Goal: Information Seeking & Learning: Learn about a topic

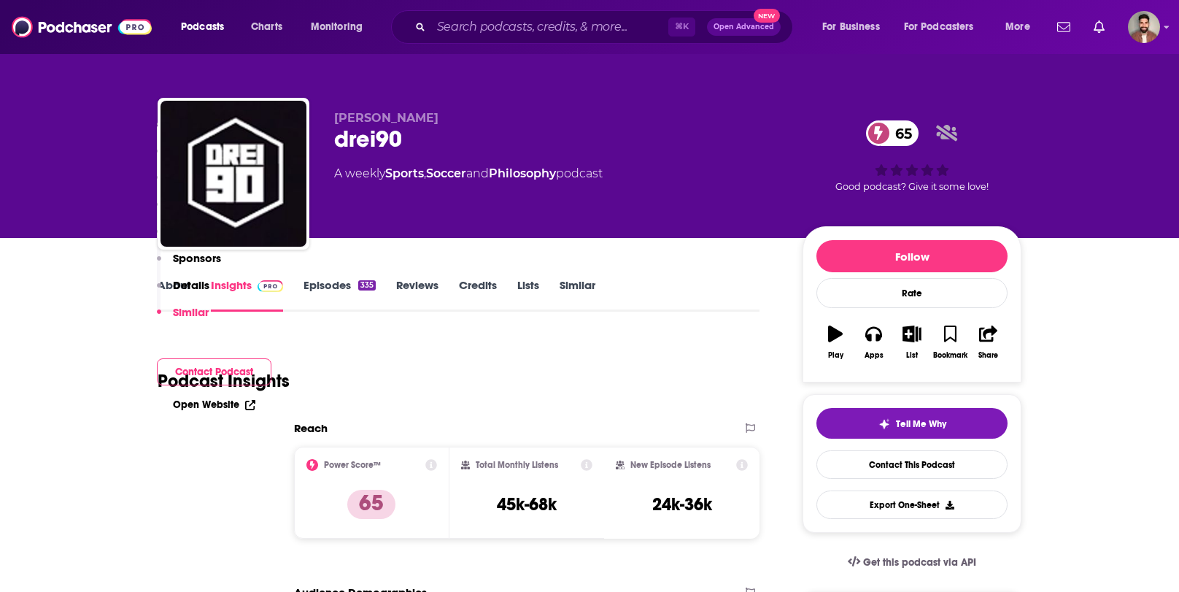
scroll to position [2616, 0]
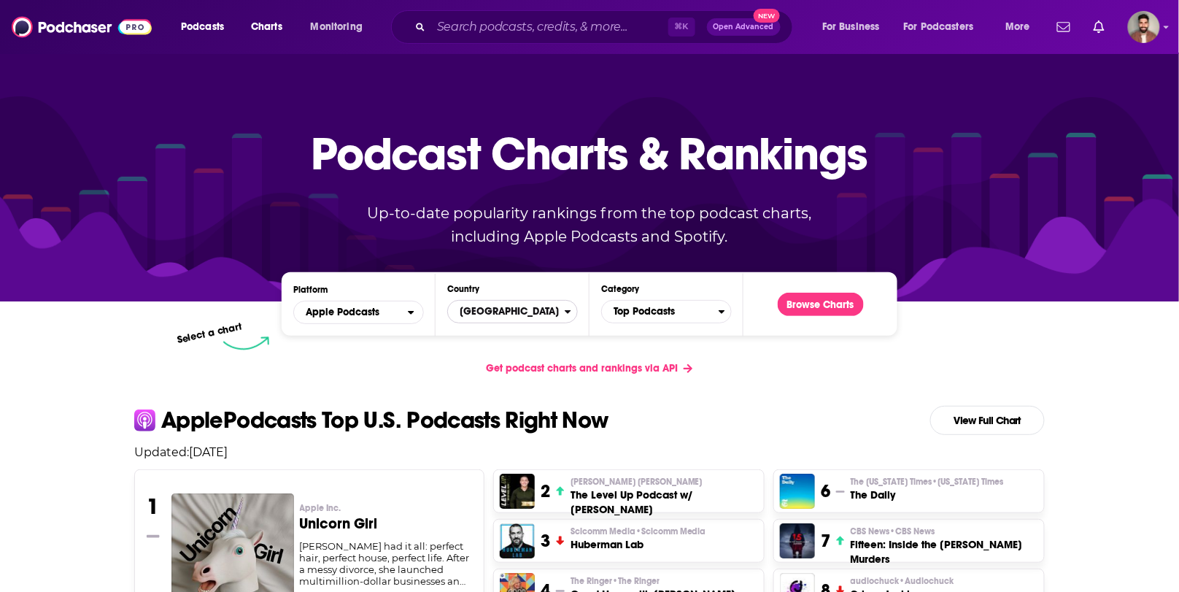
click at [535, 311] on span "[GEOGRAPHIC_DATA]" at bounding box center [506, 311] width 117 height 25
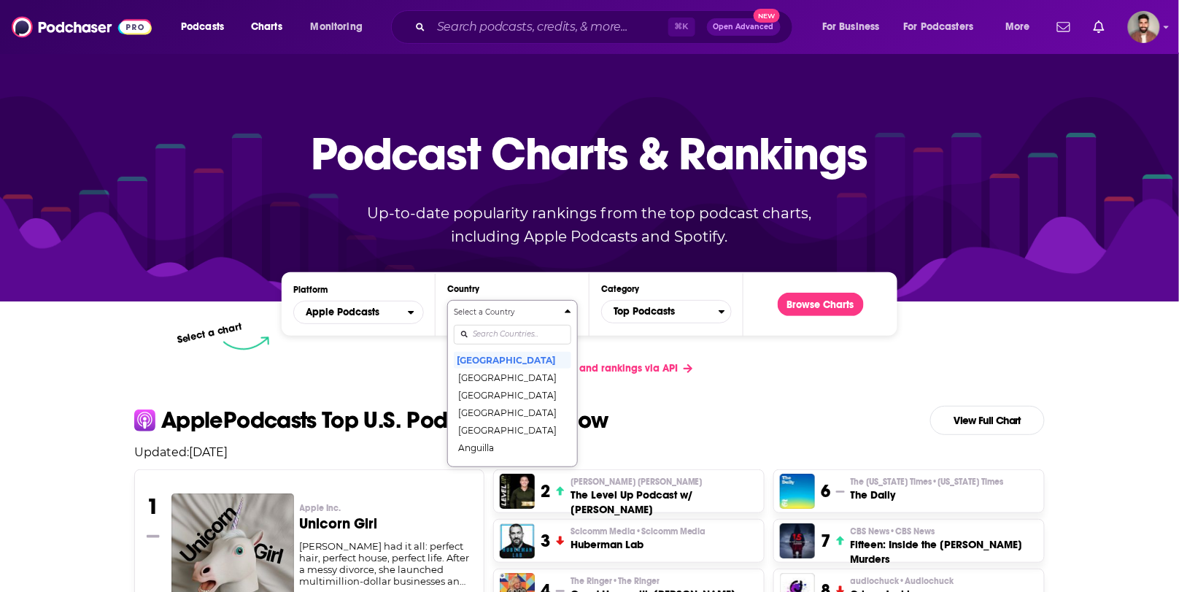
scroll to position [38, 0]
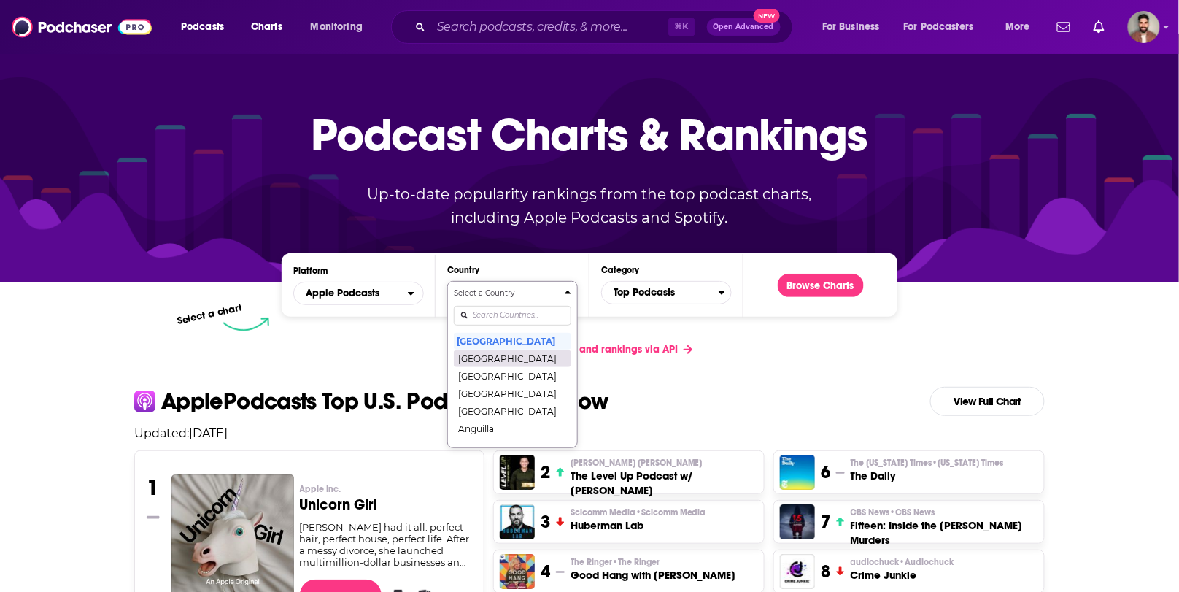
click at [519, 338] on div "Select a Country United States Afghanistan Albania Algeria Angola Anguilla Anti…" at bounding box center [512, 364] width 117 height 154
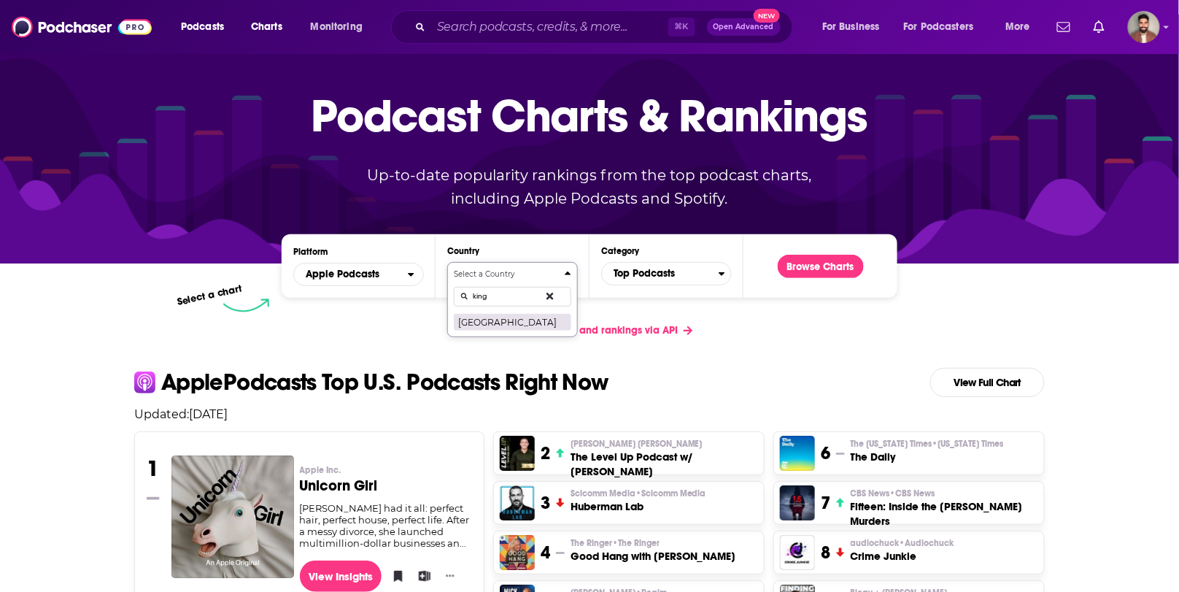
type input "king"
click at [502, 317] on button "[GEOGRAPHIC_DATA]" at bounding box center [512, 322] width 117 height 18
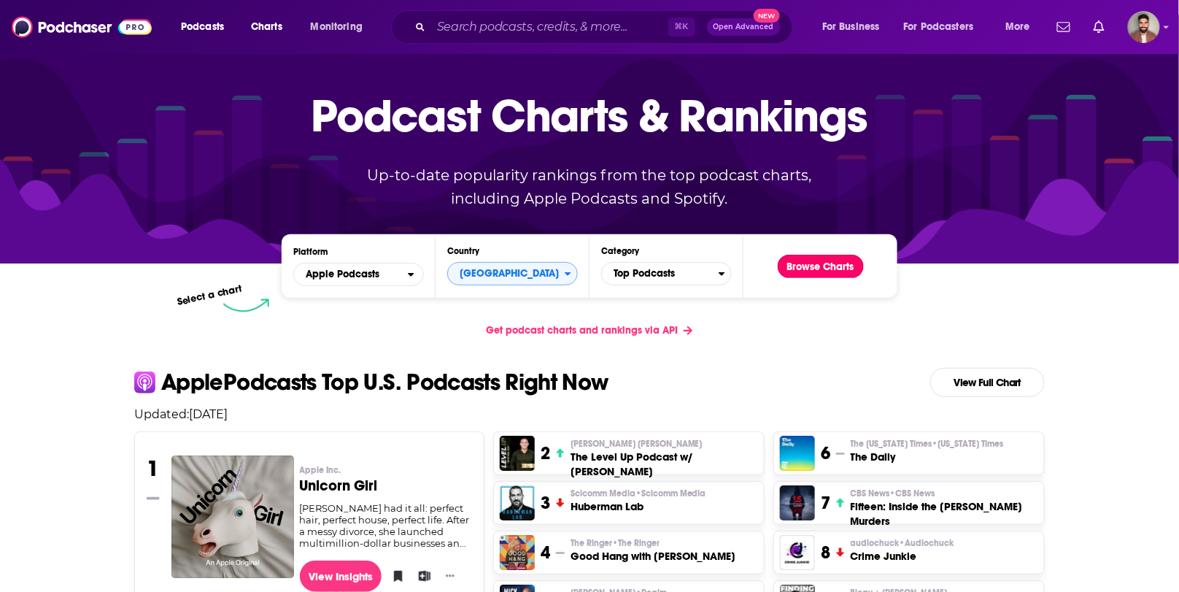
click at [826, 264] on button "Browse Charts" at bounding box center [821, 266] width 86 height 23
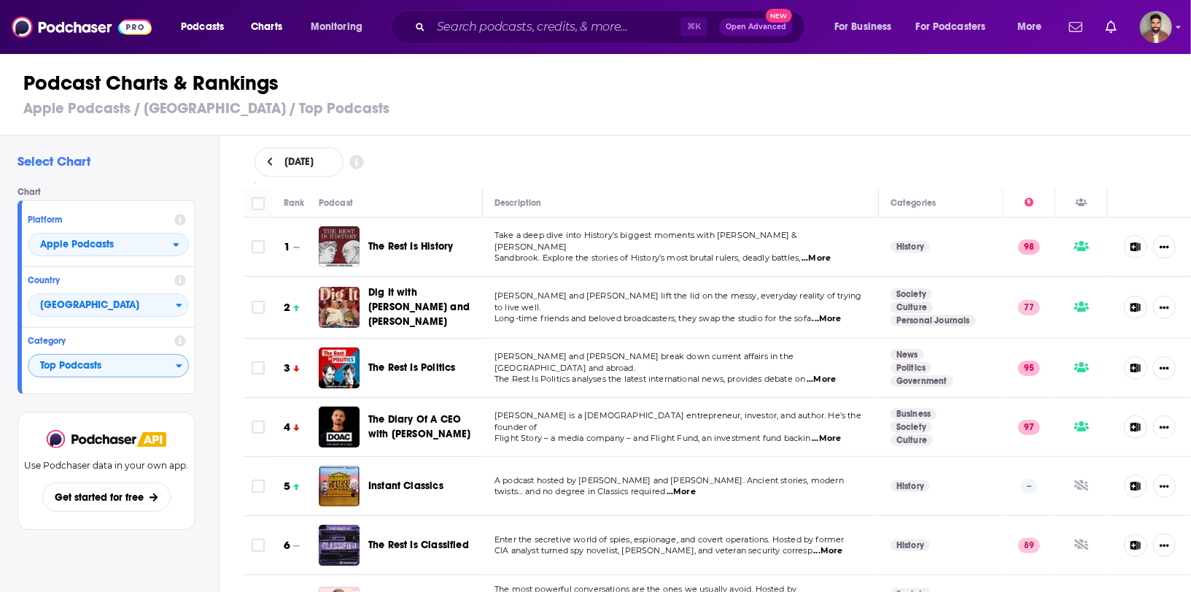
click at [133, 378] on div "Category Top Podcasts" at bounding box center [108, 358] width 173 height 60
click at [133, 372] on span "Top Podcasts" at bounding box center [101, 366] width 147 height 25
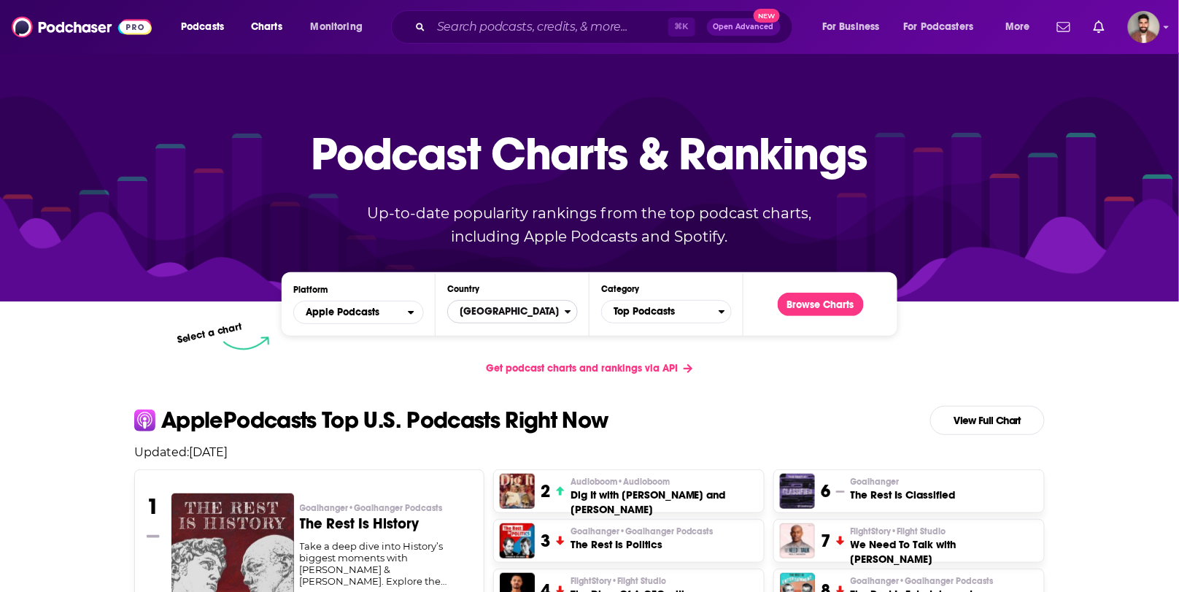
click at [522, 311] on span "[GEOGRAPHIC_DATA]" at bounding box center [506, 311] width 117 height 25
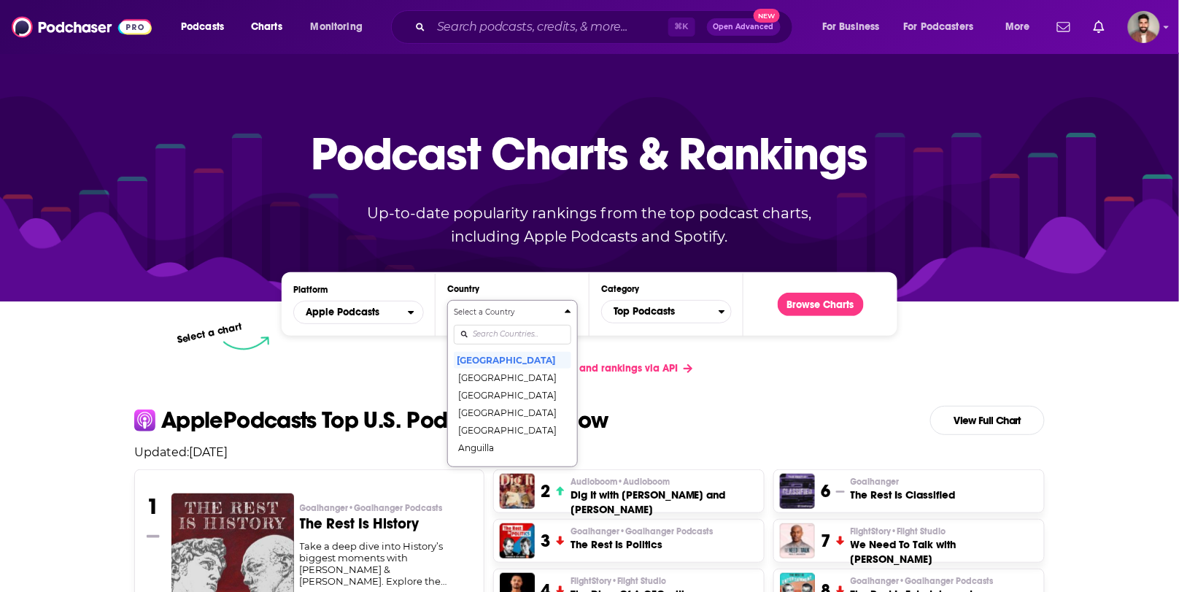
click at [530, 327] on div "Select a Country United States Afghanistan Albania Algeria Angola Anguilla Anti…" at bounding box center [512, 383] width 117 height 154
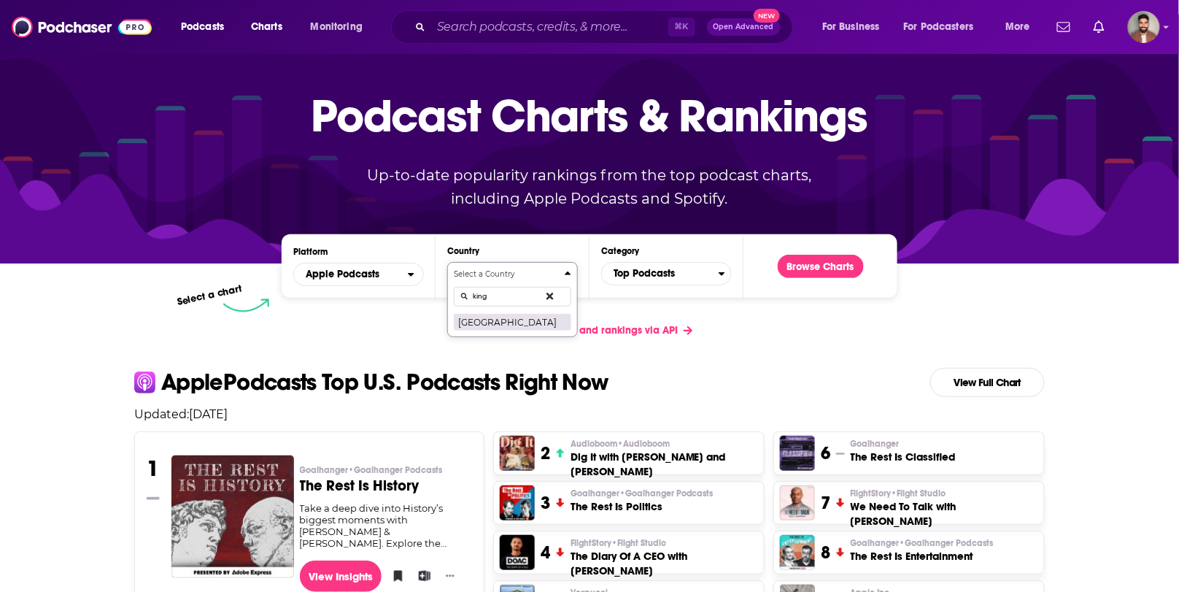
type input "king"
click at [525, 319] on button "[GEOGRAPHIC_DATA]" at bounding box center [512, 322] width 117 height 18
click at [715, 272] on span "Top Podcasts" at bounding box center [660, 273] width 117 height 25
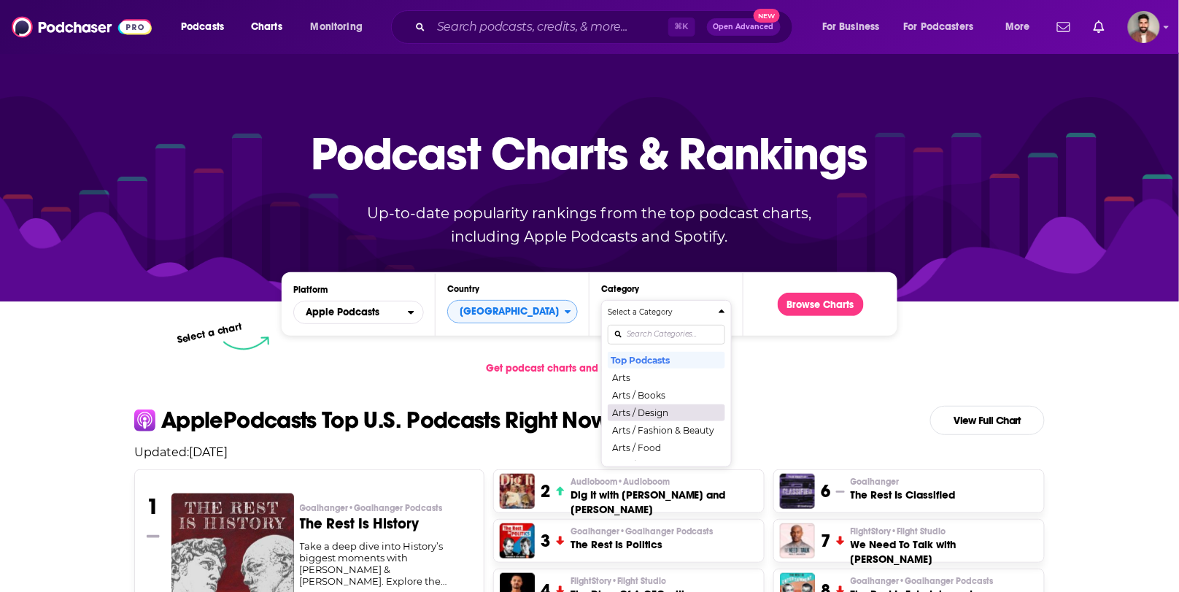
scroll to position [20, 0]
click at [670, 333] on div "Select a Category Top Podcasts Arts Arts / Books Arts / Design Arts / Fashion &…" at bounding box center [666, 383] width 117 height 154
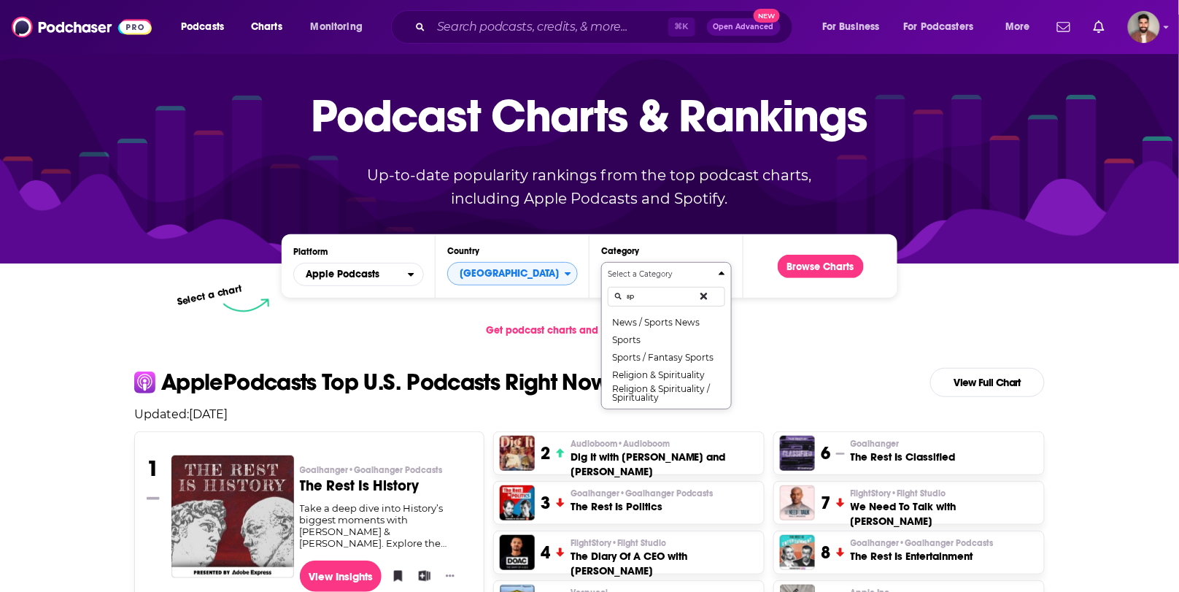
scroll to position [0, 0]
type input "spo"
click at [669, 341] on button "Sports" at bounding box center [666, 339] width 117 height 18
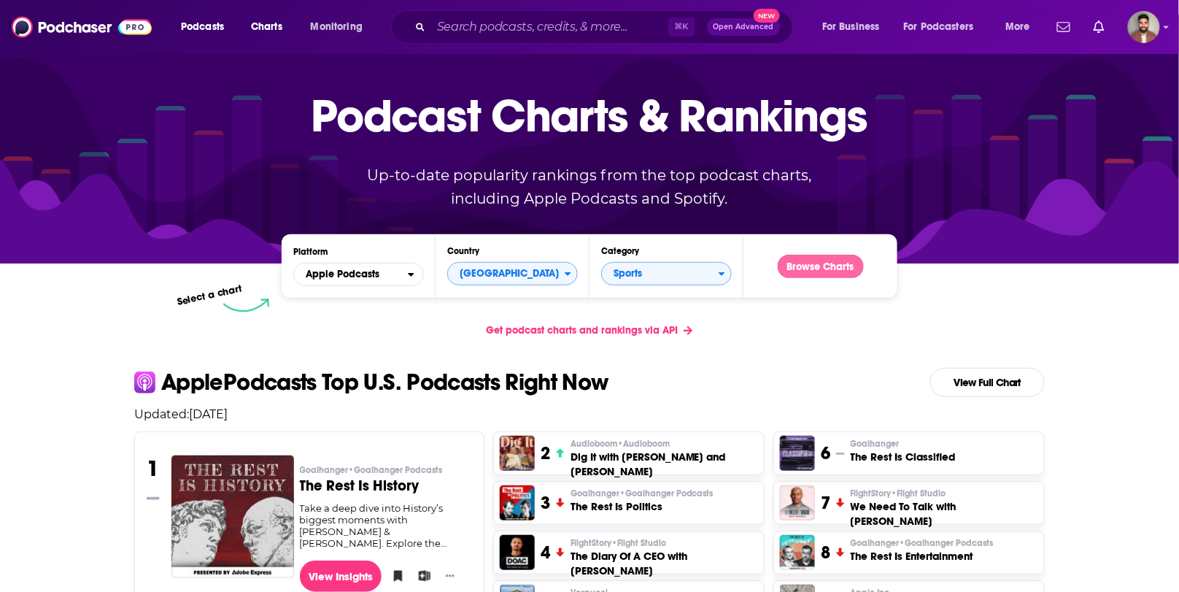
click at [843, 274] on button "Browse Charts" at bounding box center [821, 266] width 86 height 23
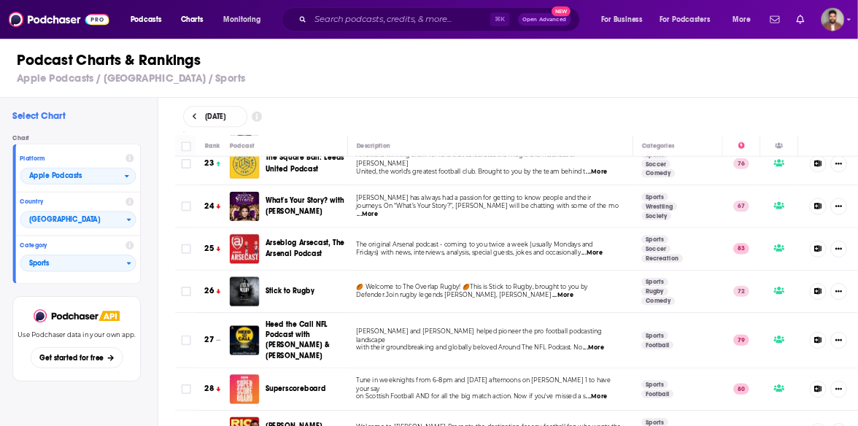
scroll to position [1335, 0]
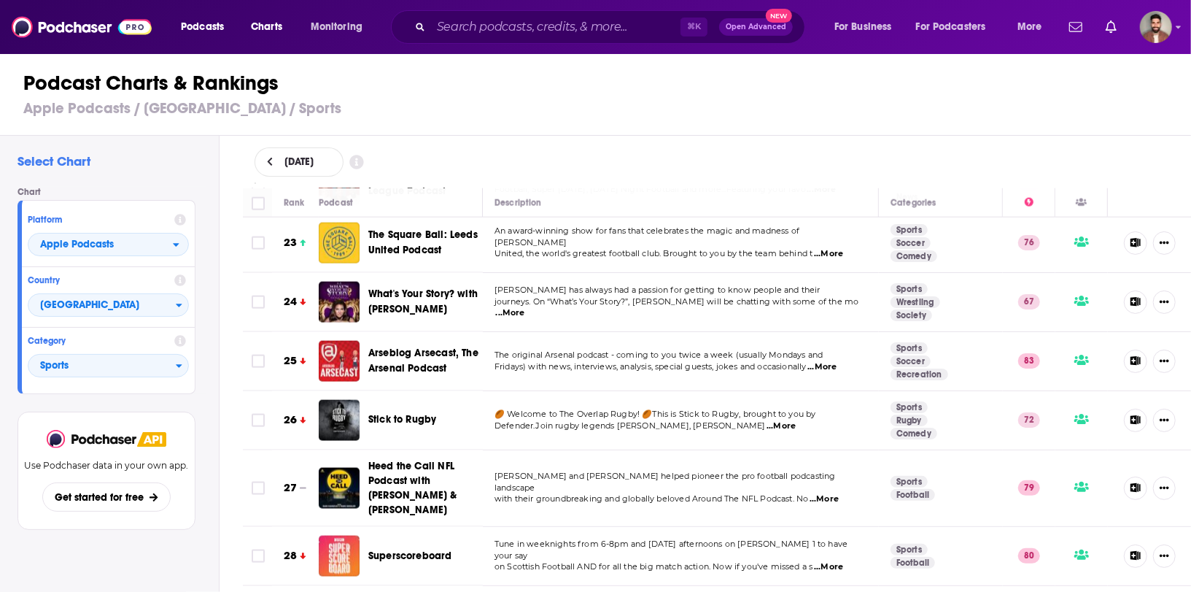
click at [525, 307] on span "...More" at bounding box center [510, 313] width 29 height 12
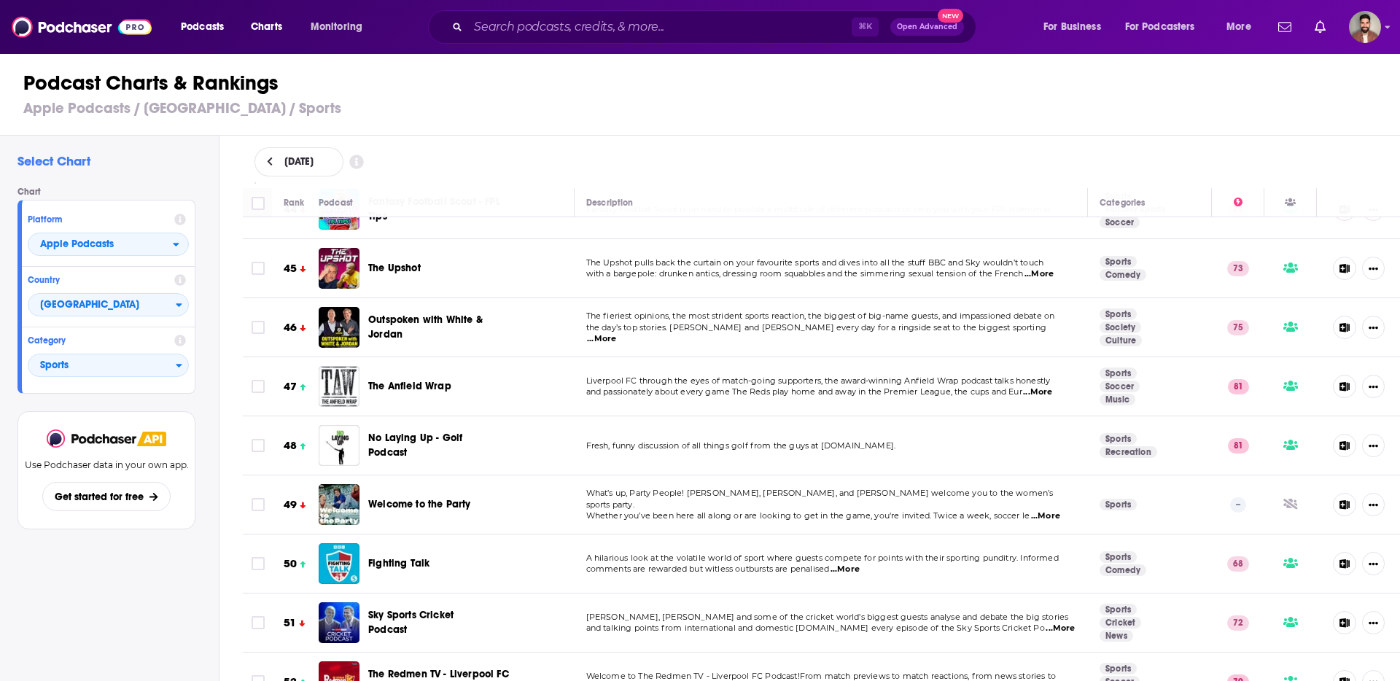
scroll to position [2616, 0]
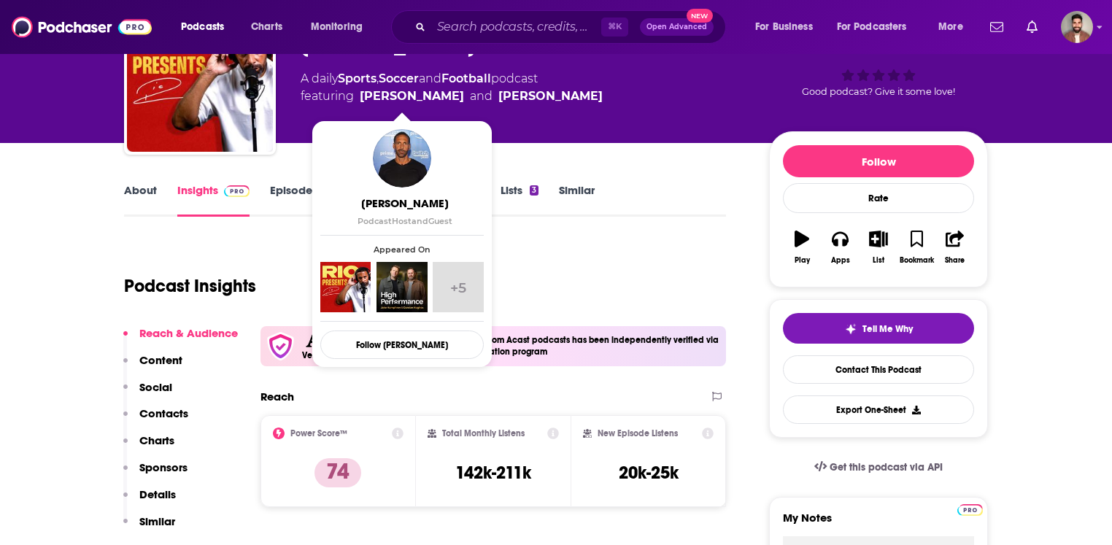
scroll to position [96, 0]
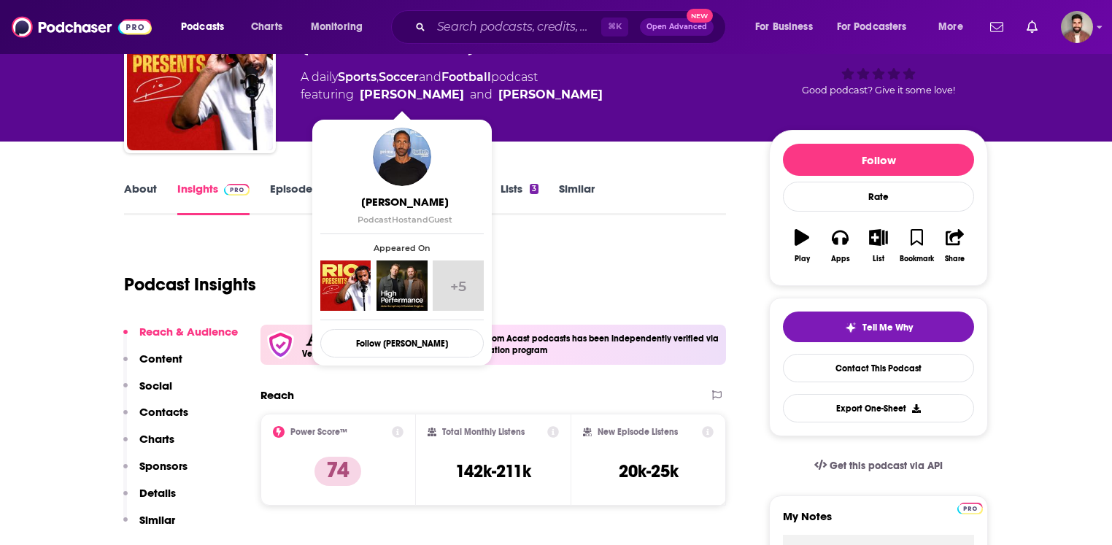
click at [287, 193] on link "Episodes 229" at bounding box center [306, 199] width 72 height 34
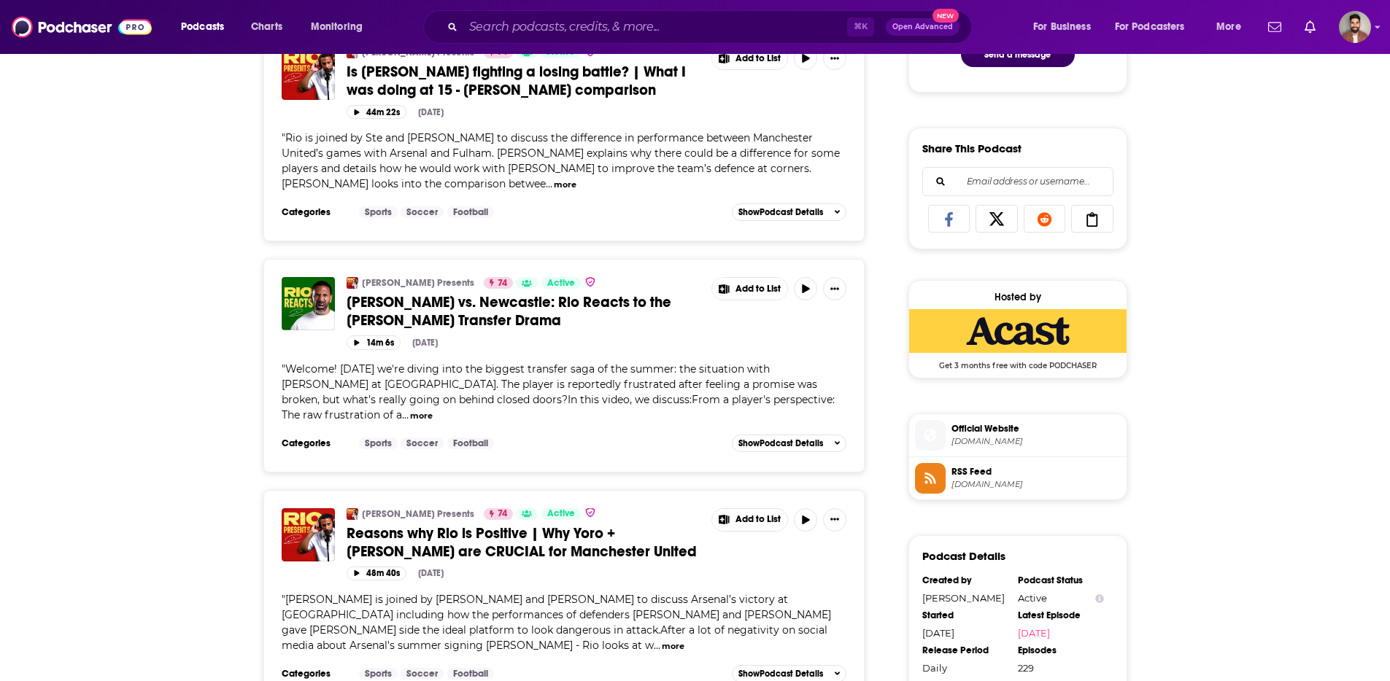
scroll to position [840, 0]
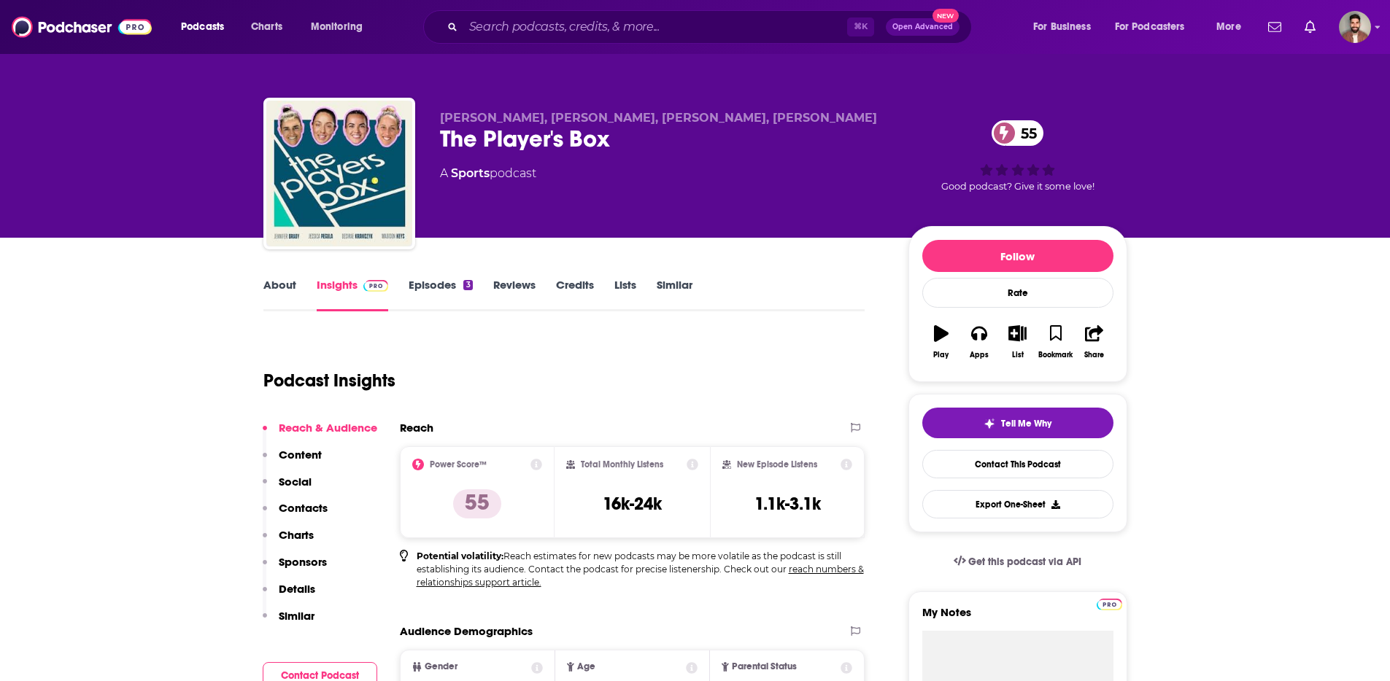
click at [286, 290] on link "About" at bounding box center [279, 295] width 33 height 34
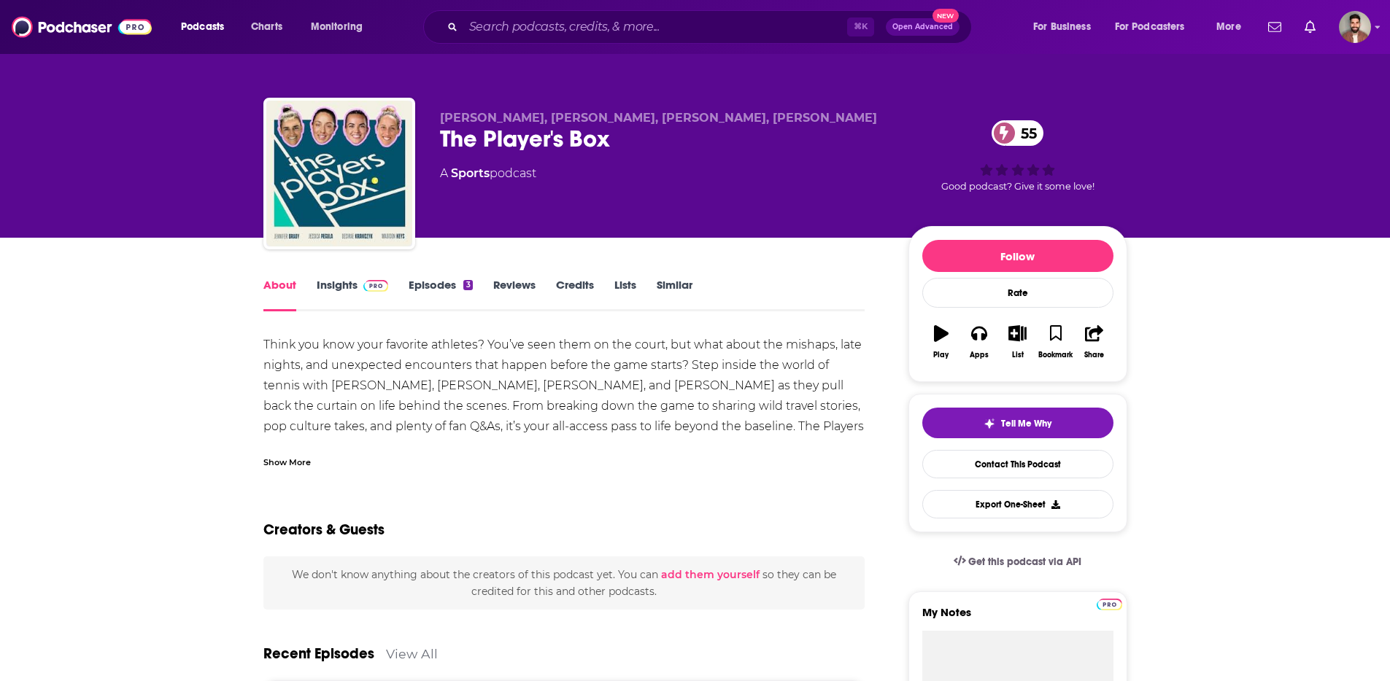
click at [325, 297] on link "Insights" at bounding box center [353, 295] width 72 height 34
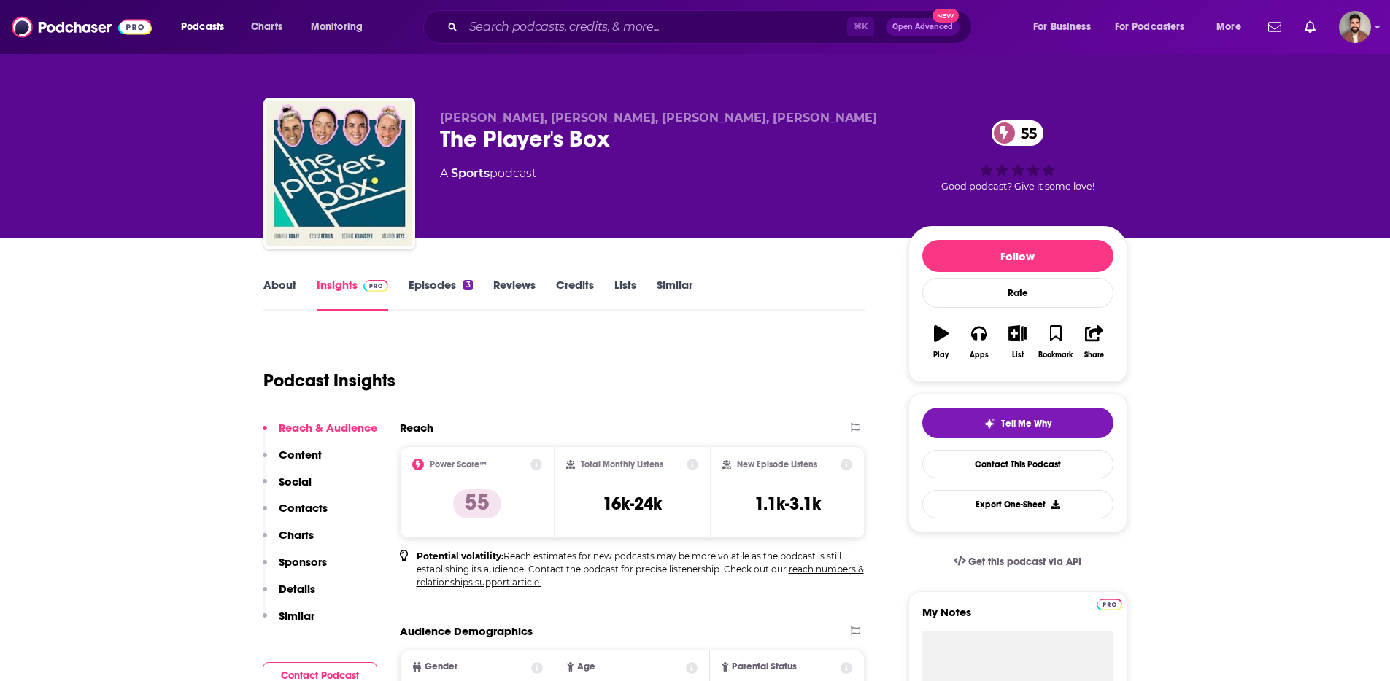
click at [453, 287] on link "Episodes 3" at bounding box center [439, 295] width 63 height 34
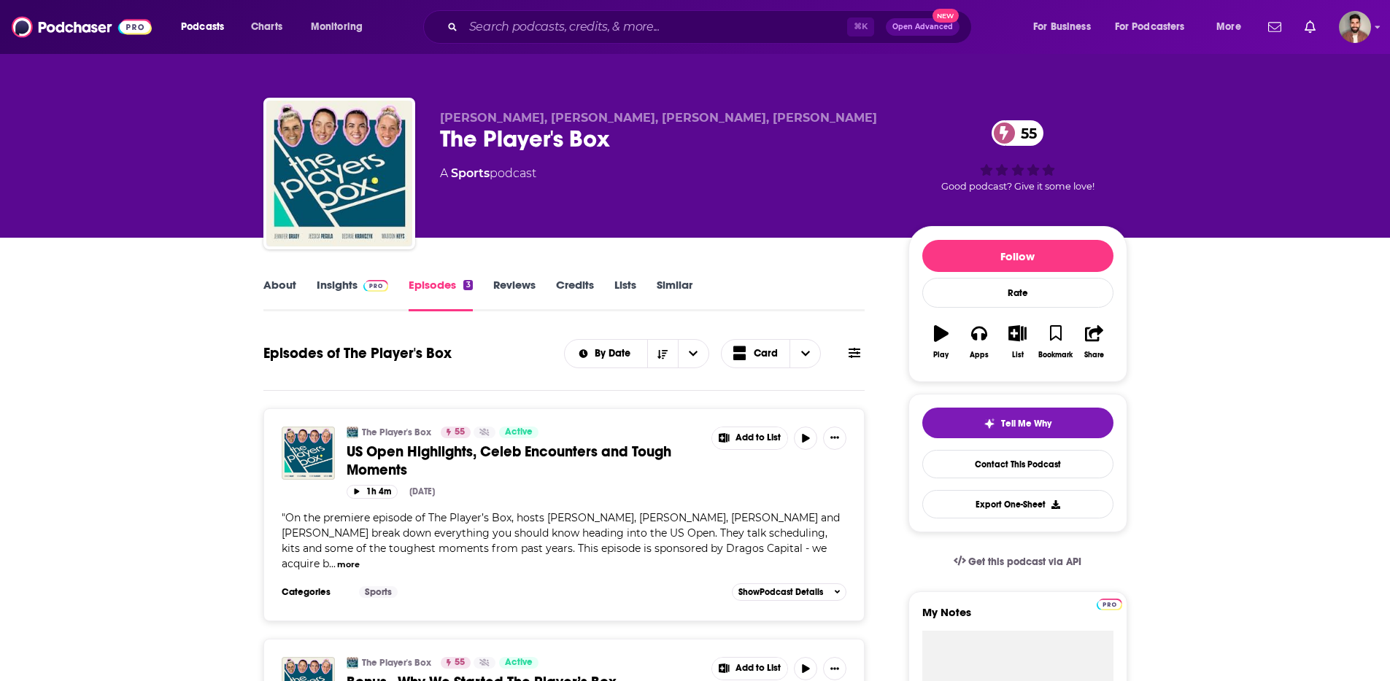
click at [290, 289] on link "About" at bounding box center [279, 295] width 33 height 34
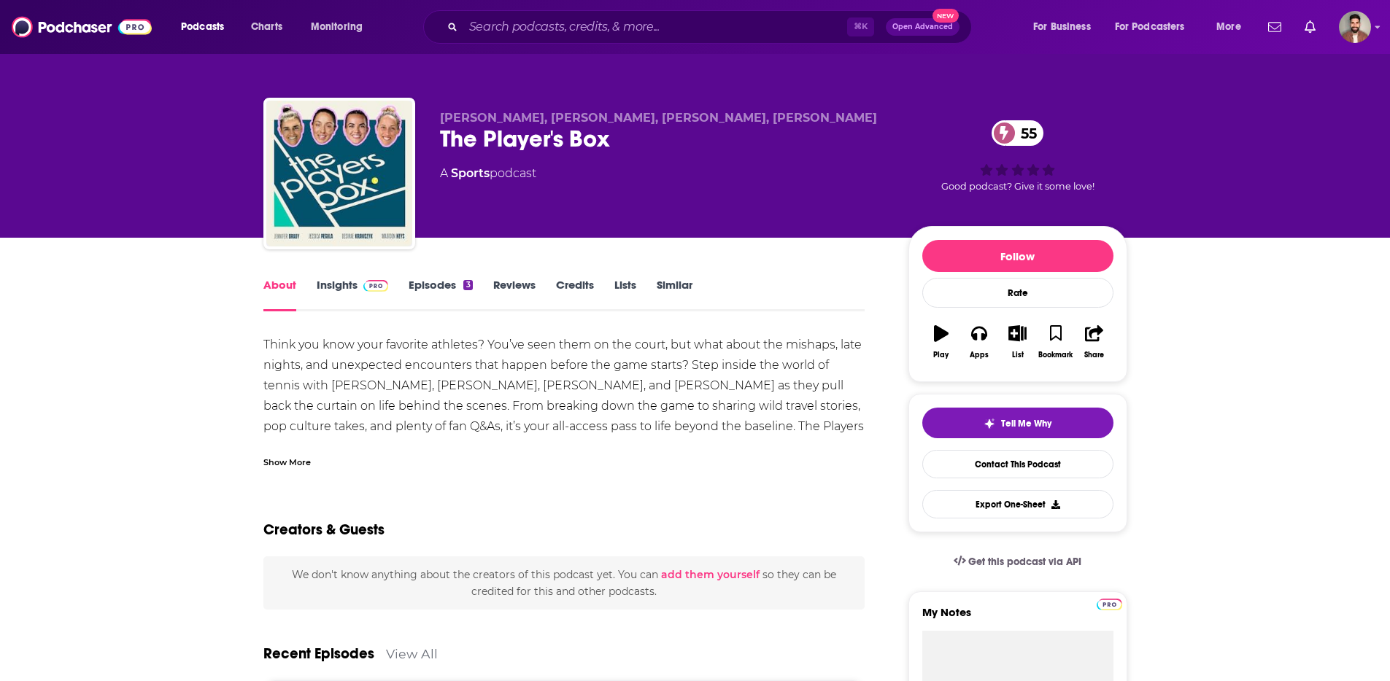
click at [431, 117] on div "Madison Keys, Jessica Pegula, Jennifer Brady, Desirae Krawczyk The Player's Box…" at bounding box center [695, 177] width 864 height 158
drag, startPoint x: 441, startPoint y: 117, endPoint x: 833, endPoint y: 126, distance: 392.5
click at [833, 126] on div "Madison Keys, Jessica Pegula, Jennifer Brady, Desirae Krawczyk The Player's Box…" at bounding box center [662, 169] width 445 height 117
copy div "Madison Keys, Jessica Pegula, Jennifer Brady, Desirae Krawczyk The Player's Box"
click at [337, 300] on link "Insights" at bounding box center [353, 295] width 72 height 34
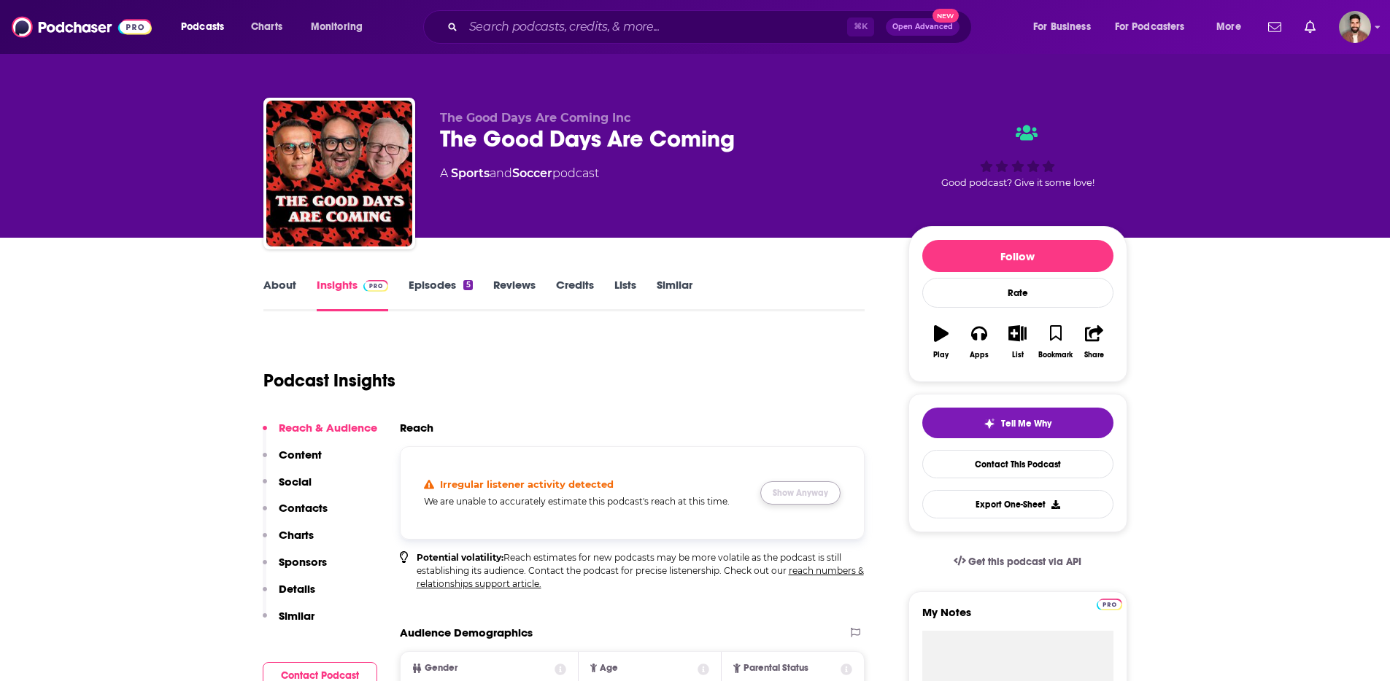
click at [819, 503] on button "Show Anyway" at bounding box center [800, 492] width 80 height 23
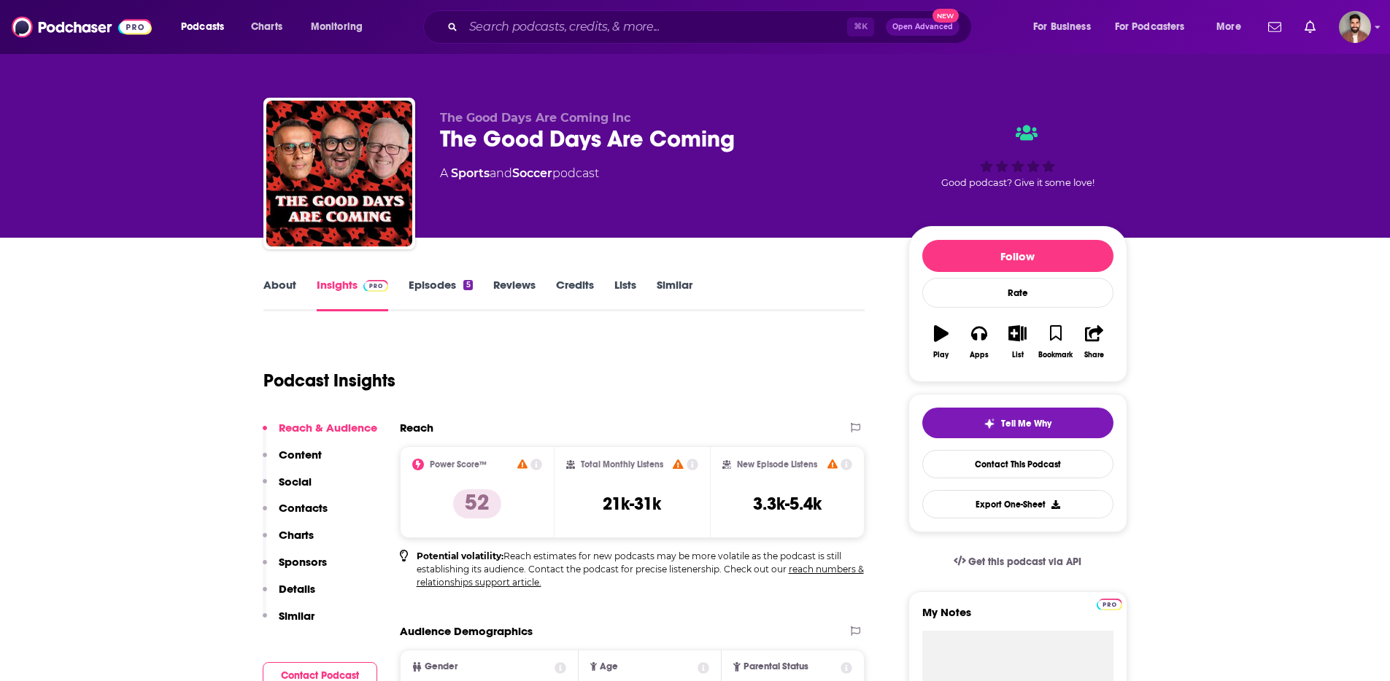
click at [443, 287] on link "Episodes 5" at bounding box center [439, 295] width 63 height 34
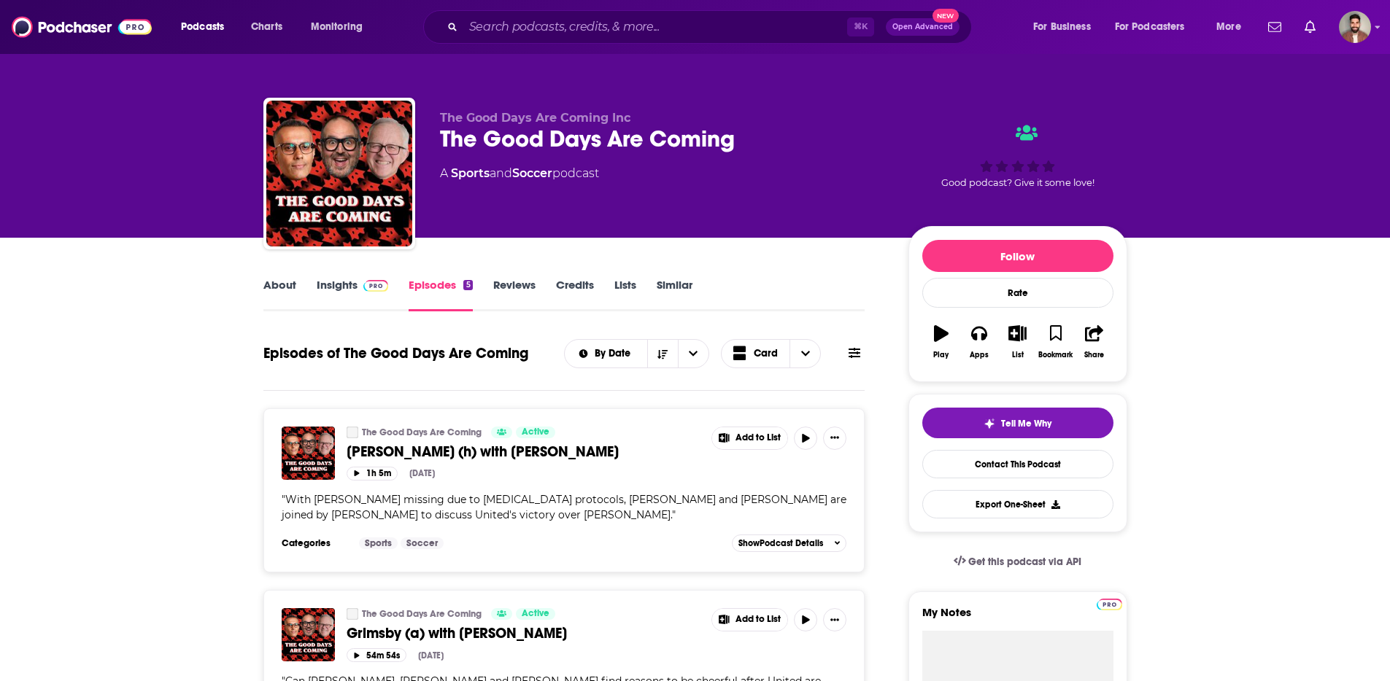
click at [273, 286] on link "About" at bounding box center [279, 295] width 33 height 34
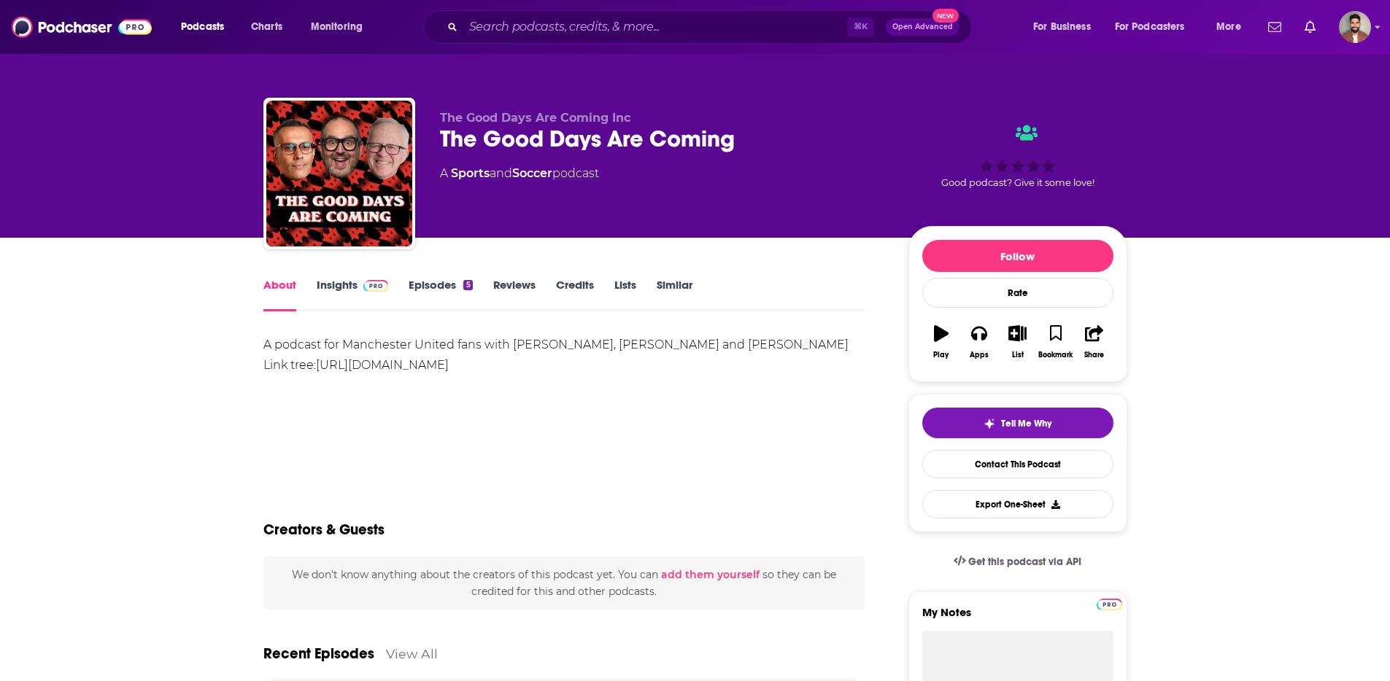
click at [428, 280] on link "Episodes 5" at bounding box center [439, 295] width 63 height 34
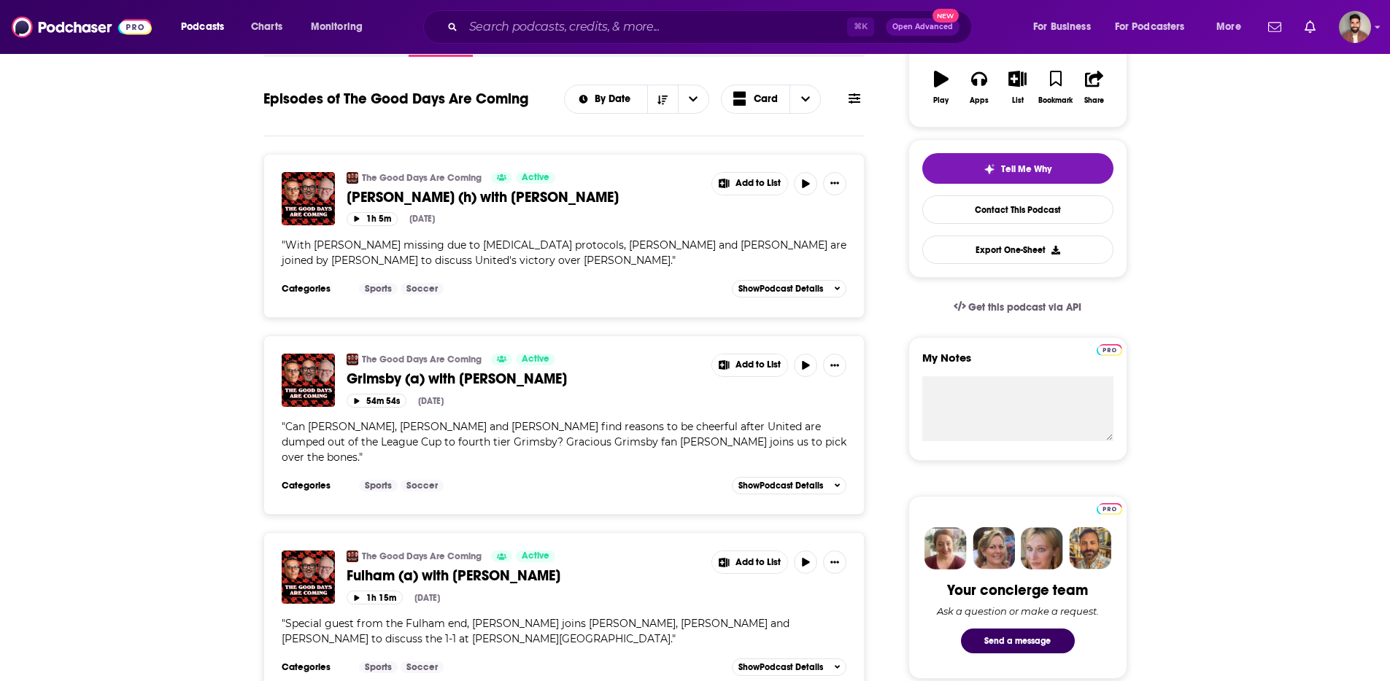
scroll to position [255, 0]
click at [806, 181] on icon "button" at bounding box center [805, 183] width 7 height 9
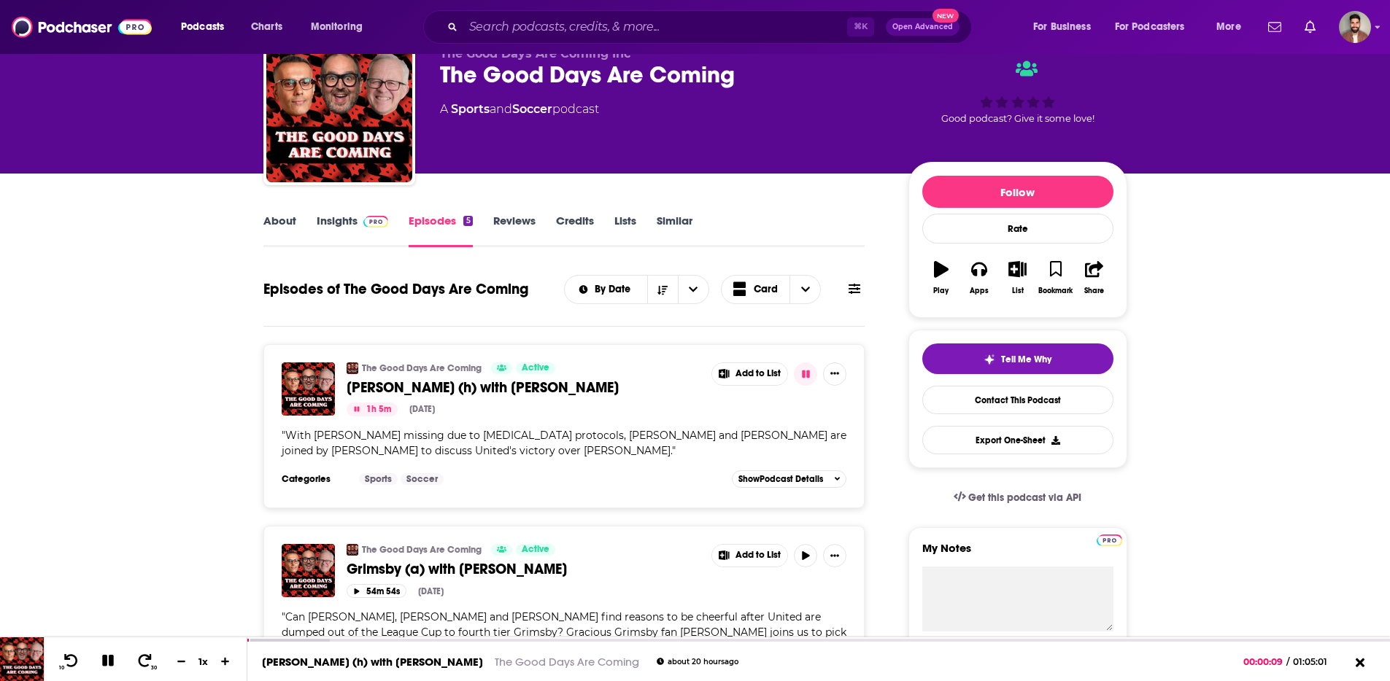
scroll to position [0, 0]
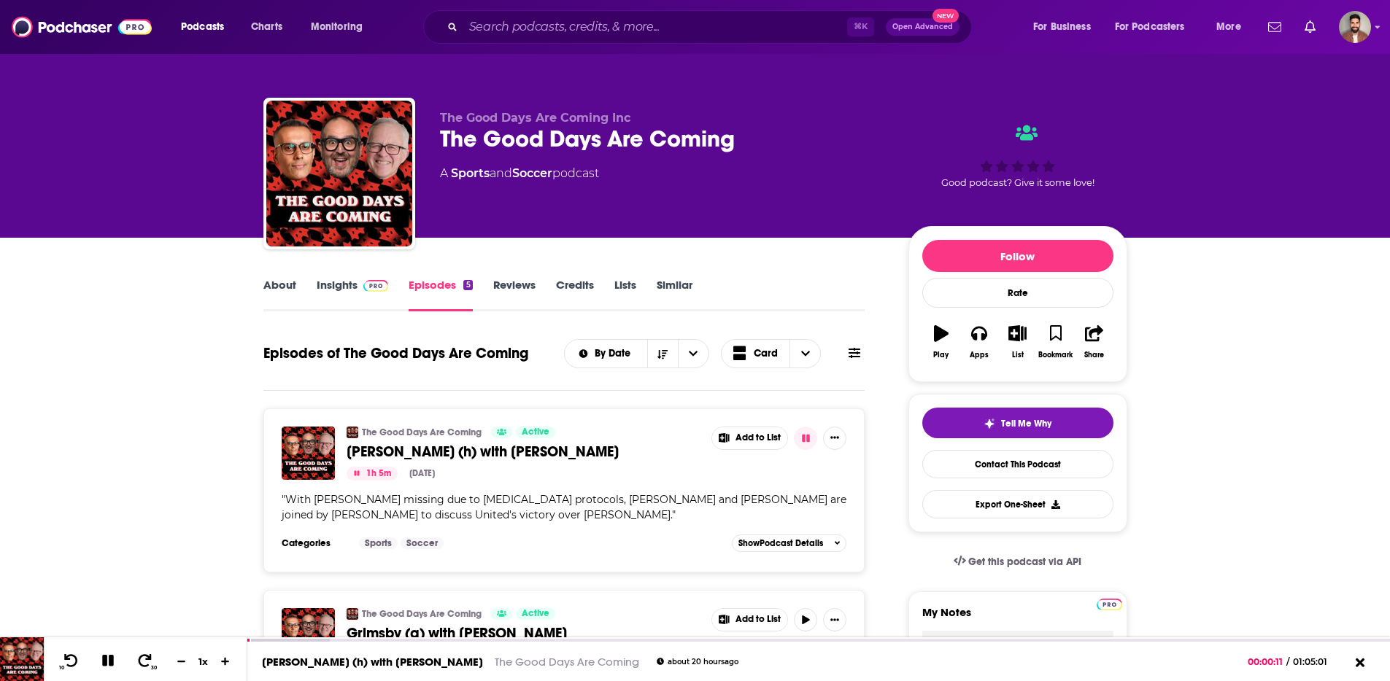
click at [289, 284] on link "About" at bounding box center [279, 295] width 33 height 34
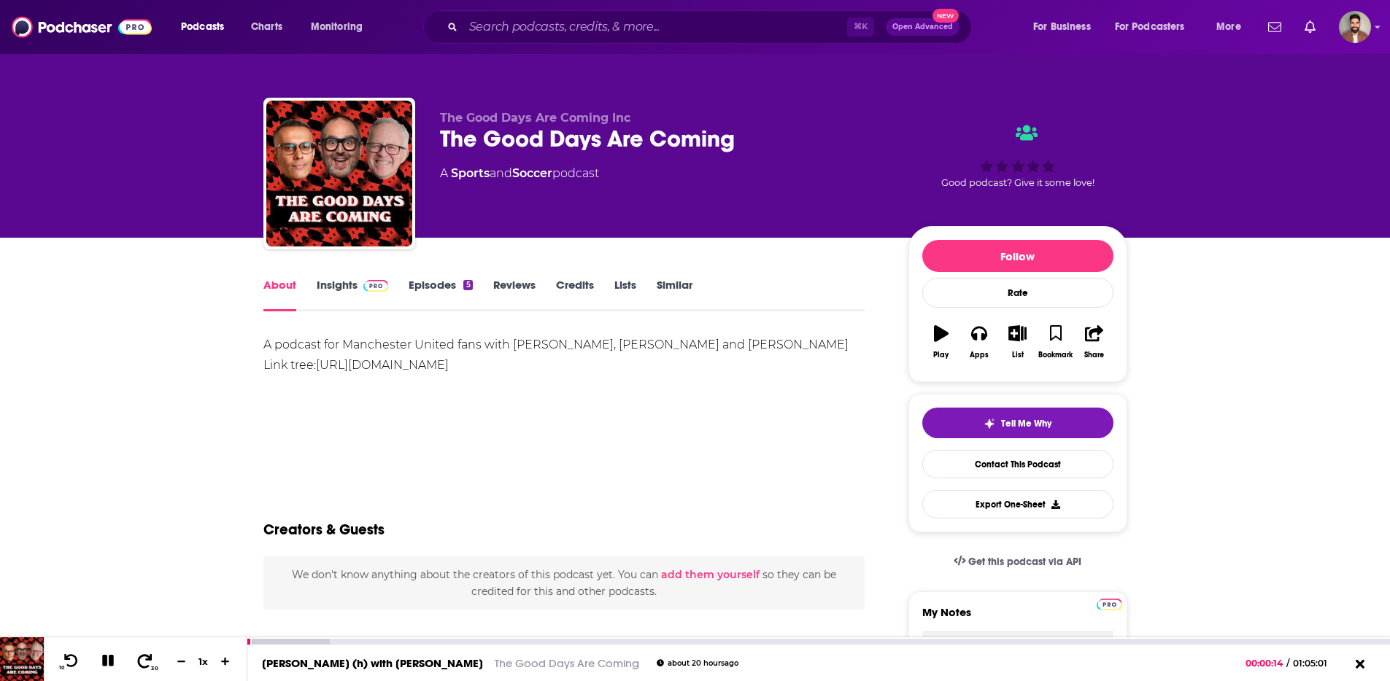
click at [149, 656] on icon at bounding box center [145, 661] width 18 height 15
drag, startPoint x: 102, startPoint y: 660, endPoint x: 207, endPoint y: 578, distance: 133.5
click at [102, 660] on icon at bounding box center [108, 661] width 12 height 12
click at [428, 279] on link "Episodes 5" at bounding box center [439, 295] width 63 height 34
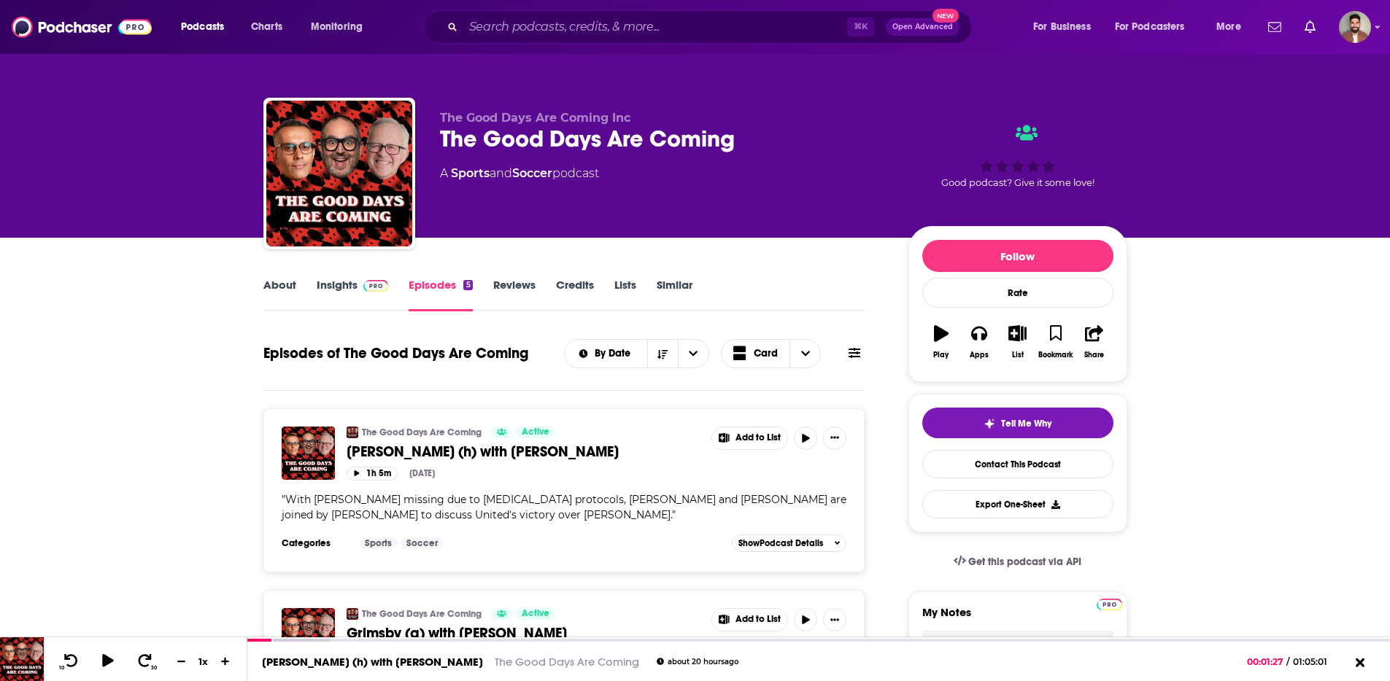
click at [331, 285] on link "Insights" at bounding box center [353, 295] width 72 height 34
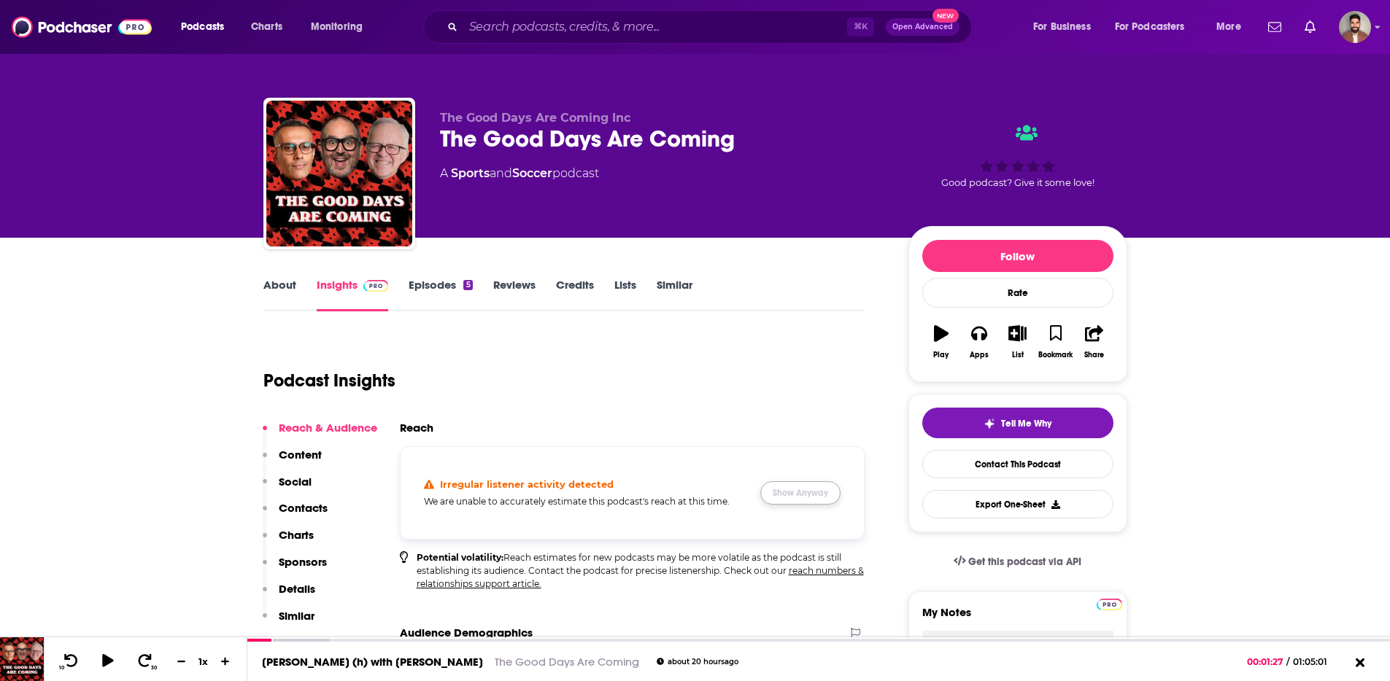
click at [821, 491] on button "Show Anyway" at bounding box center [800, 492] width 80 height 23
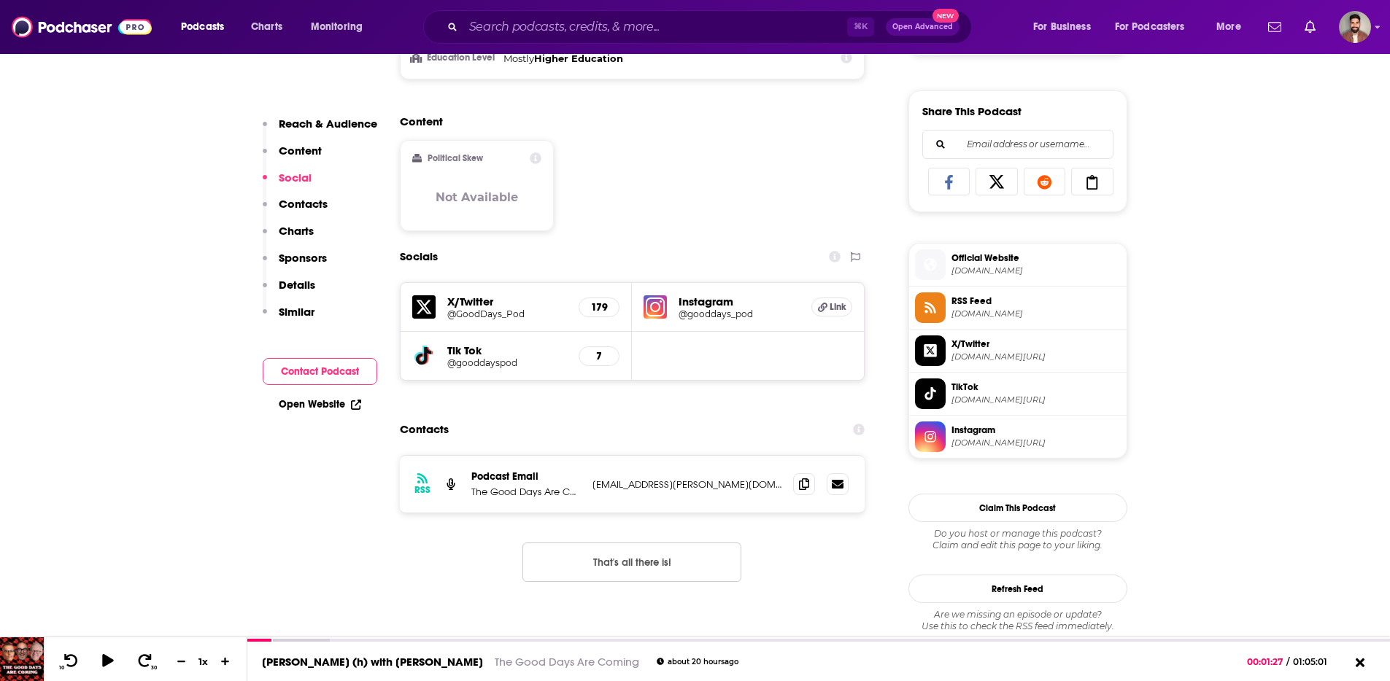
scroll to position [885, 0]
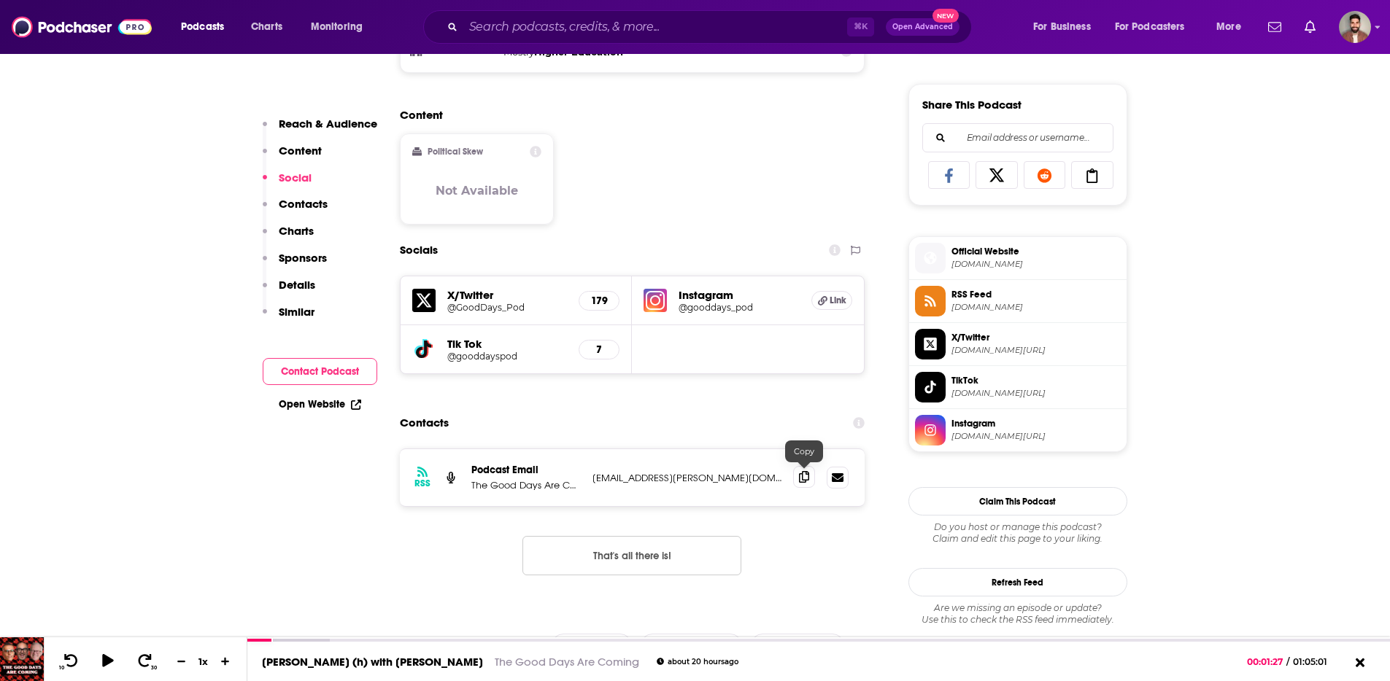
click at [802, 476] on icon at bounding box center [804, 477] width 10 height 12
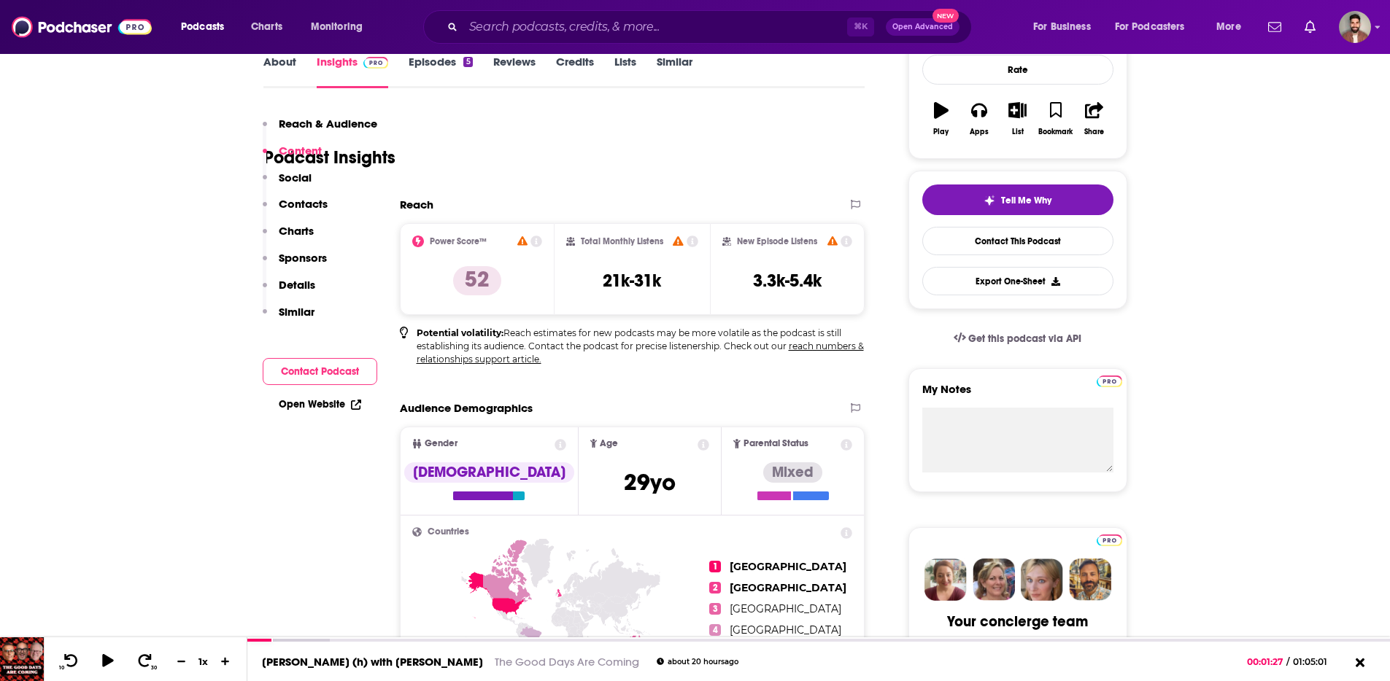
scroll to position [0, 0]
